Goal: Task Accomplishment & Management: Complete application form

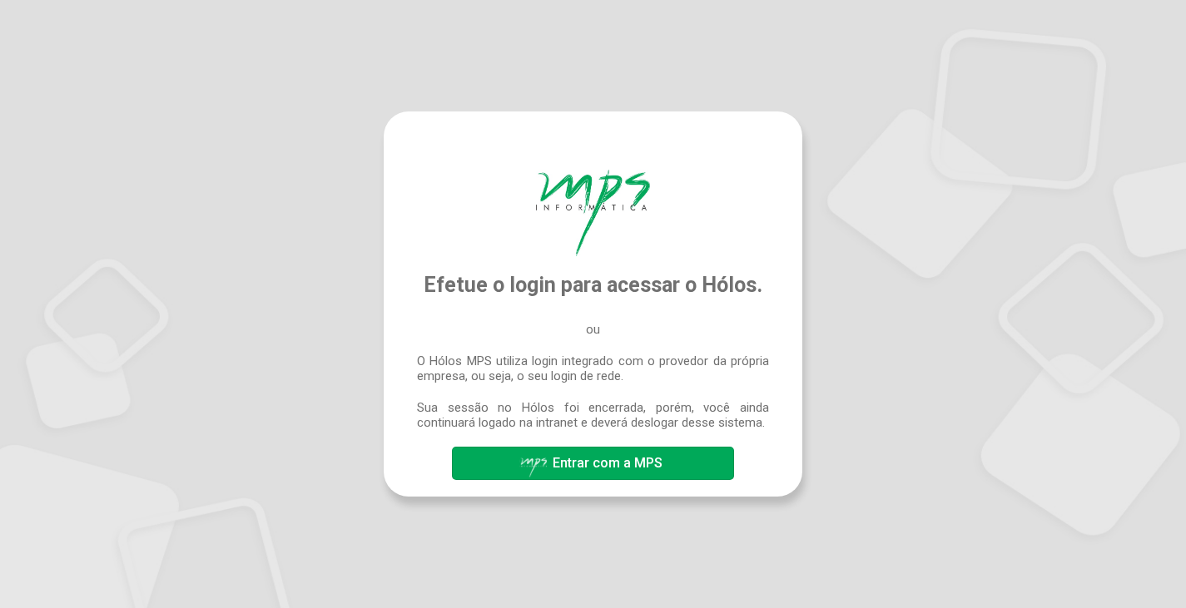
click at [619, 477] on span "Entrar com a MPS" at bounding box center [592, 463] width 147 height 29
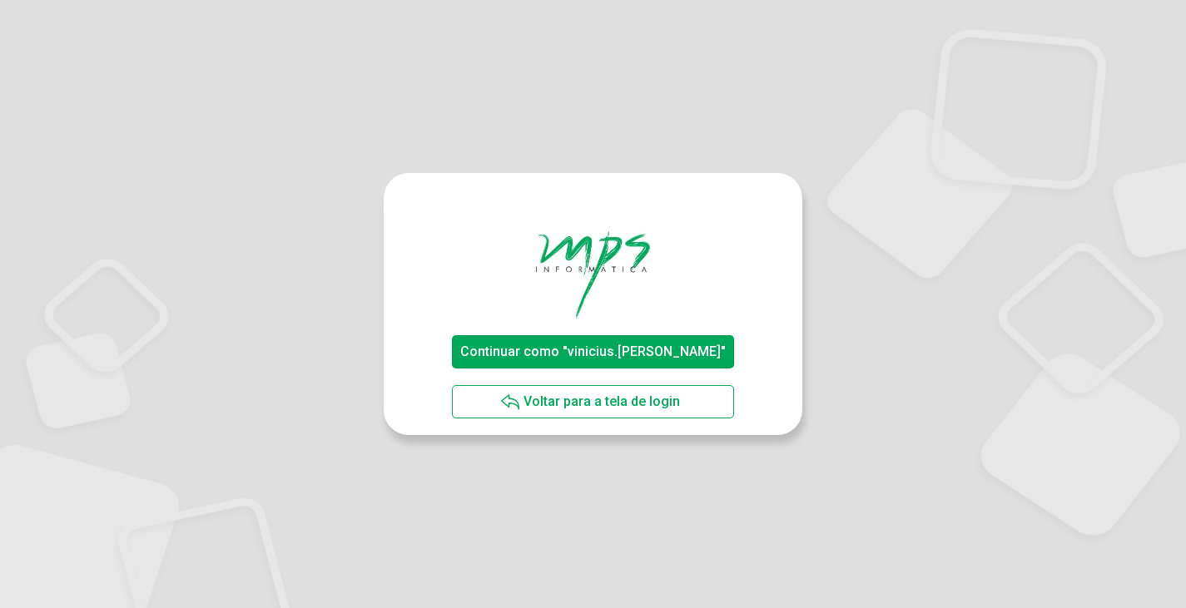
click at [606, 349] on span "Continuar como "vinicius.[PERSON_NAME]"" at bounding box center [592, 352] width 265 height 16
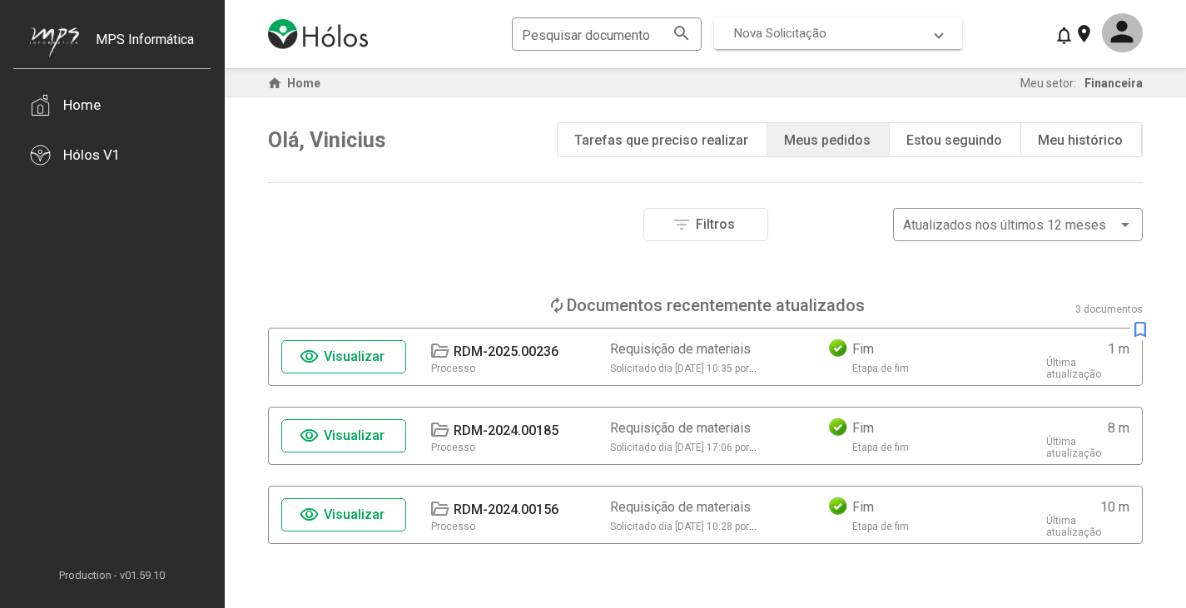
click at [823, 35] on span "Nova Solicitação" at bounding box center [780, 33] width 92 height 15
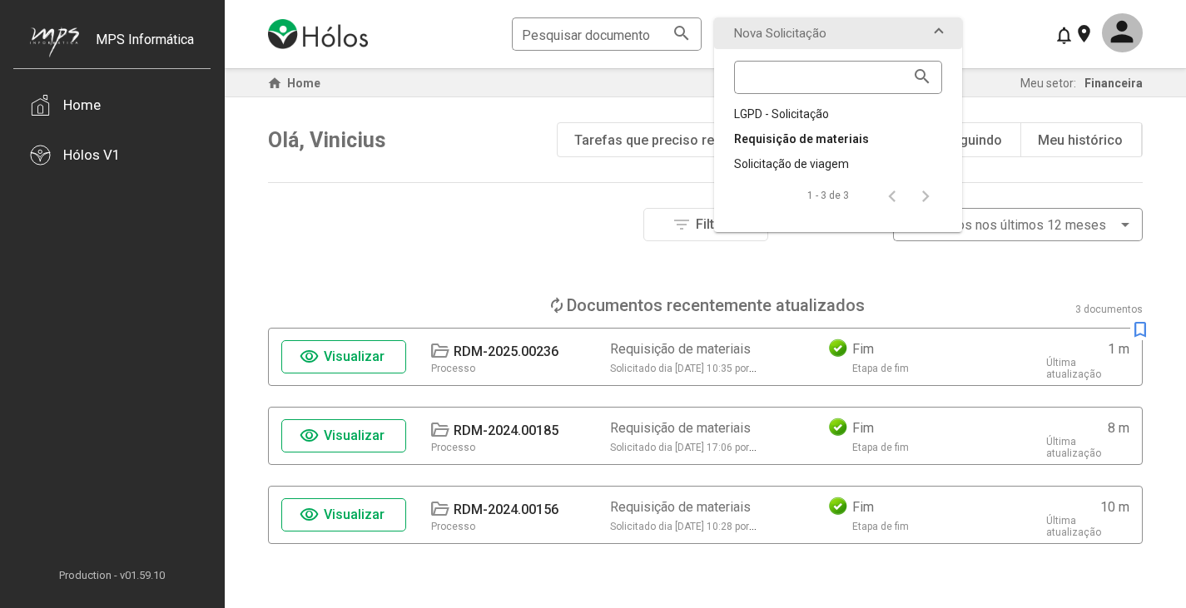
click at [796, 137] on div "Requisição de materiais" at bounding box center [838, 139] width 208 height 17
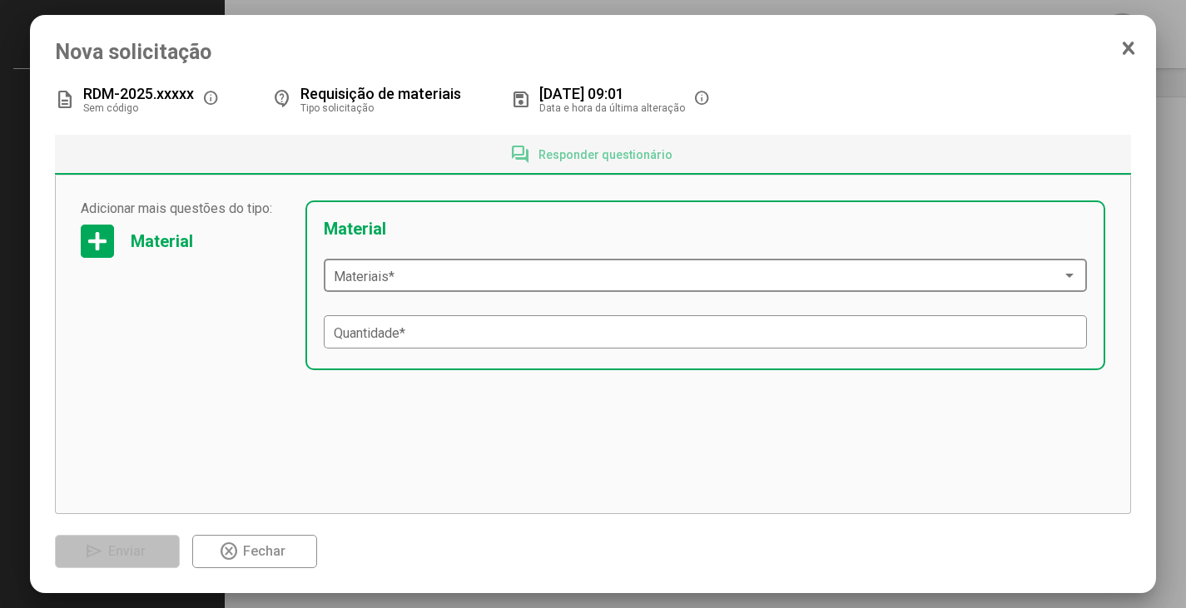
click at [465, 275] on span at bounding box center [698, 276] width 729 height 15
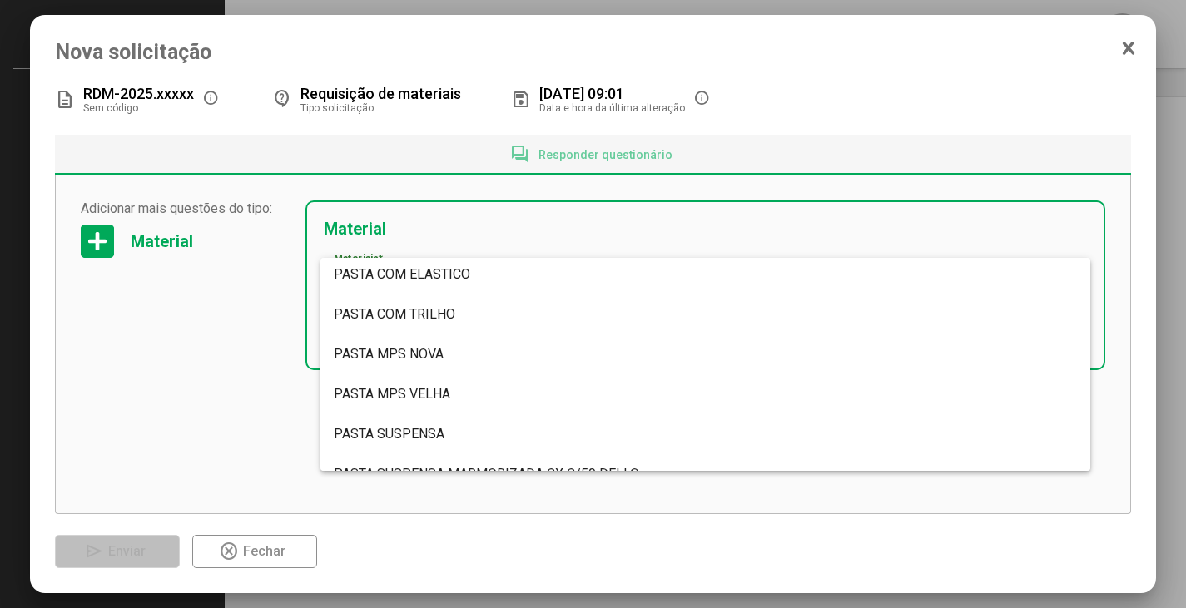
scroll to position [4909, 0]
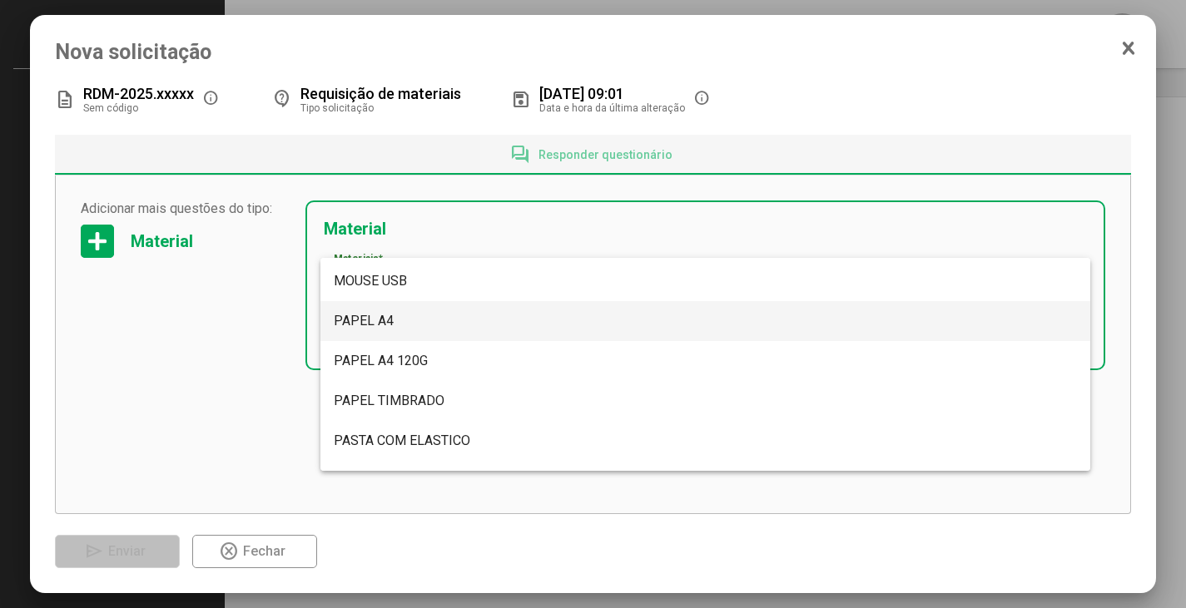
click at [483, 325] on span "PAPEL A4" at bounding box center [706, 321] width 744 height 40
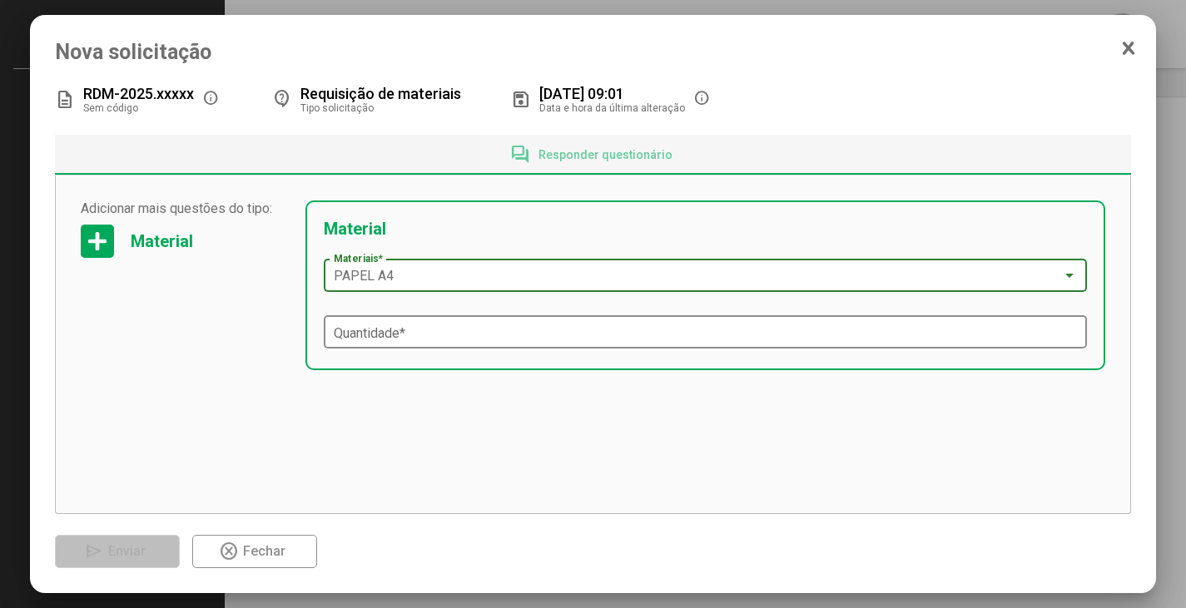
click at [831, 339] on input "Quantidade *" at bounding box center [706, 332] width 744 height 15
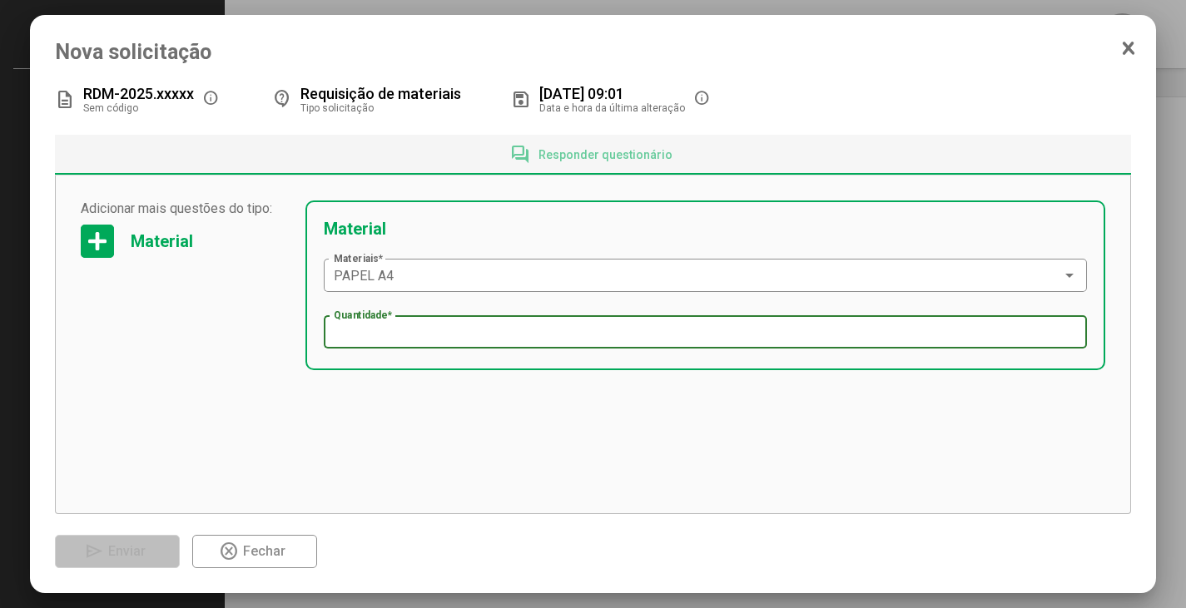
type input "*"
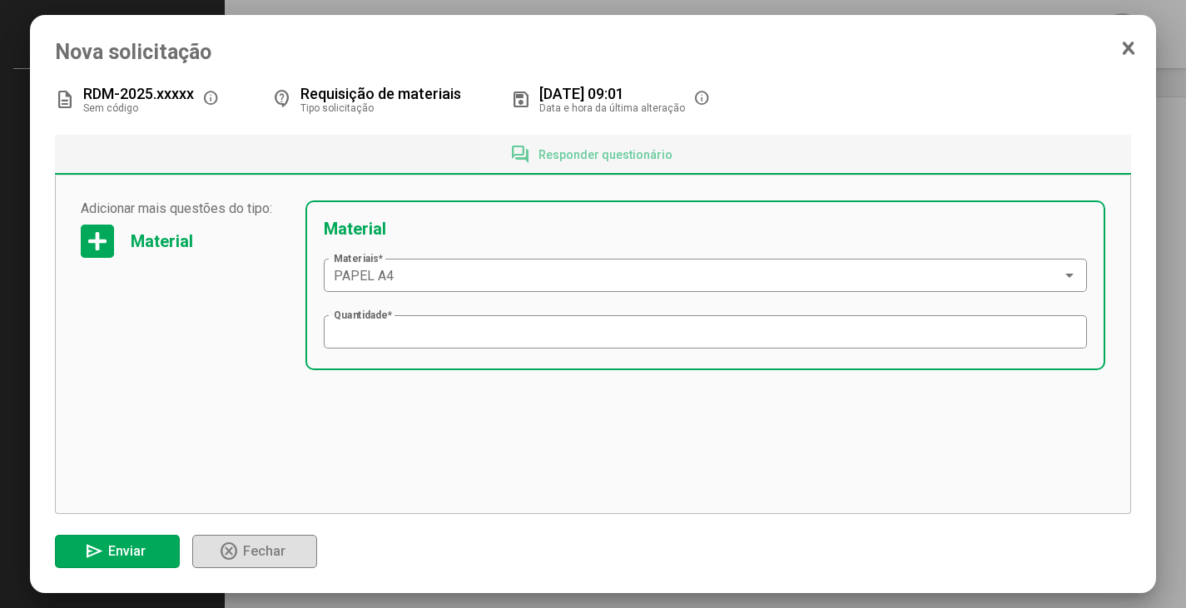
click at [120, 540] on span "send Enviar" at bounding box center [117, 551] width 66 height 29
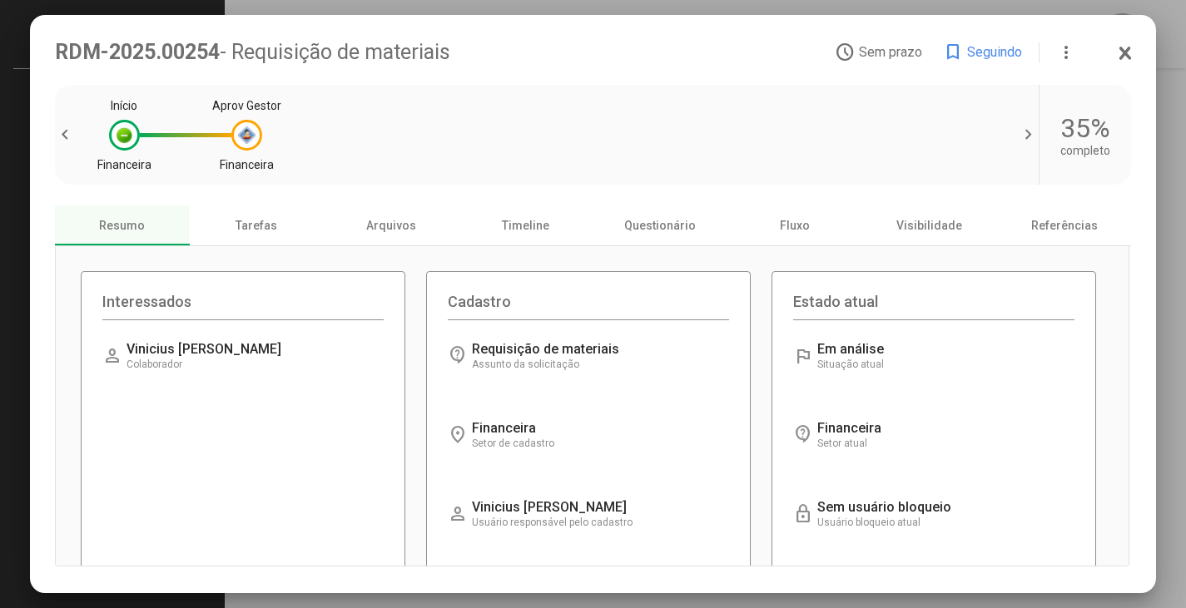
click at [1123, 49] on icon at bounding box center [1125, 53] width 9 height 11
